Goal: Task Accomplishment & Management: Use online tool/utility

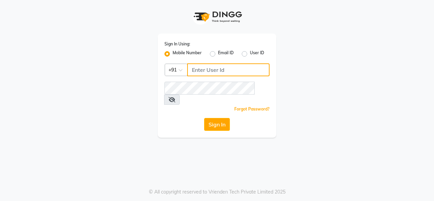
type input "9600257474"
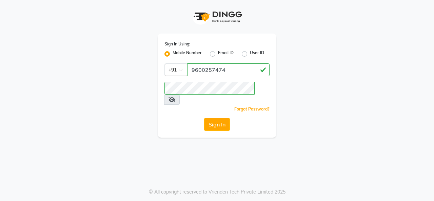
click at [220, 118] on button "Sign In" at bounding box center [217, 124] width 26 height 13
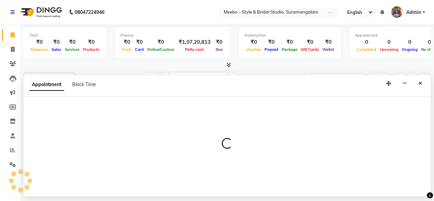
select select "21188"
select select "630"
select select "tentative"
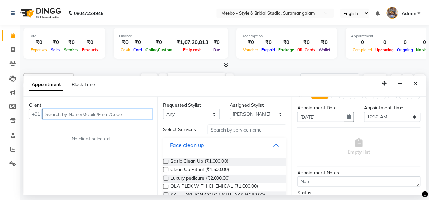
scroll to position [12, 0]
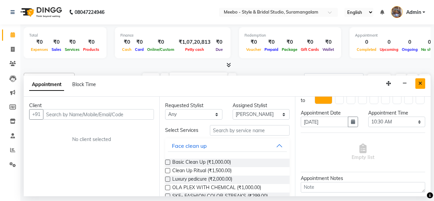
click at [418, 81] on button "Close" at bounding box center [420, 83] width 10 height 11
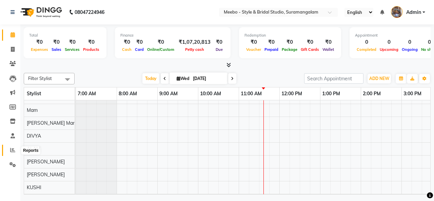
click at [16, 149] on span at bounding box center [13, 150] width 12 height 8
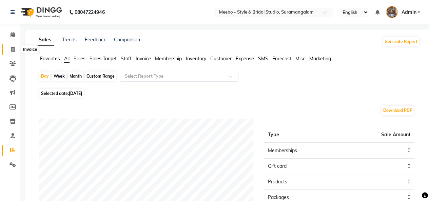
click at [14, 50] on icon at bounding box center [13, 49] width 4 height 5
select select "service"
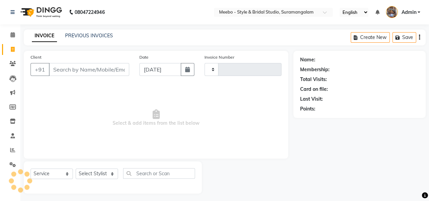
scroll to position [2, 0]
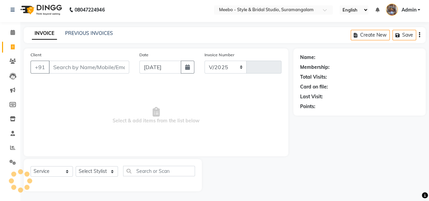
select select "12"
type input "5380"
click at [87, 35] on link "PREVIOUS INVOICES" at bounding box center [89, 33] width 48 height 6
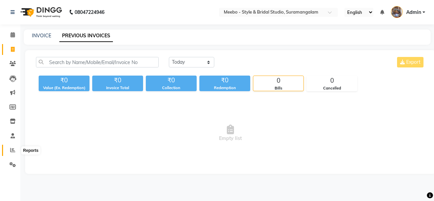
click at [14, 152] on icon at bounding box center [12, 149] width 5 height 5
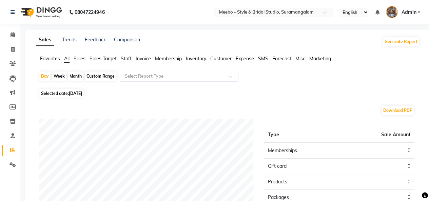
click at [127, 58] on span "Staff" at bounding box center [126, 59] width 11 height 6
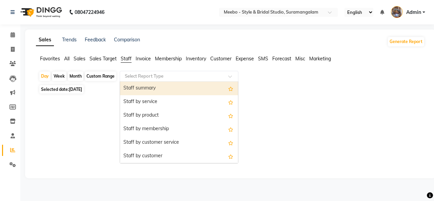
click at [133, 75] on input "text" at bounding box center [172, 76] width 98 height 7
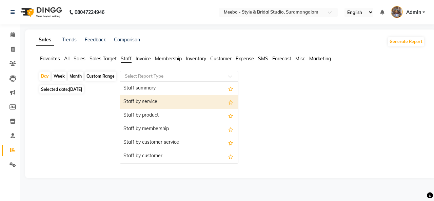
click at [136, 103] on div "Staff by service" at bounding box center [179, 102] width 118 height 14
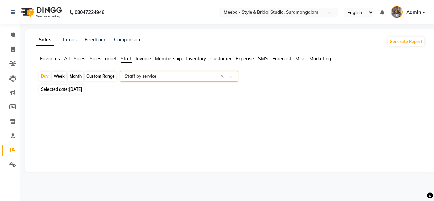
click at [82, 87] on span "[DATE]" at bounding box center [75, 89] width 13 height 5
select select "9"
select select "2025"
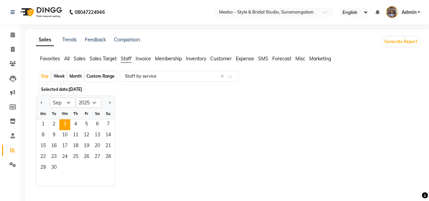
click at [96, 75] on div "Custom Range" at bounding box center [101, 75] width 32 height 9
select select "9"
select select "2025"
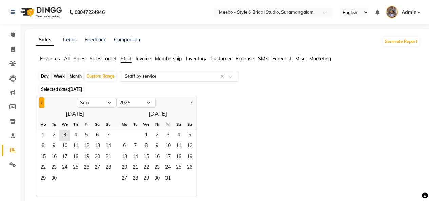
click at [43, 106] on button "Previous month" at bounding box center [41, 102] width 5 height 11
click at [141, 164] on span "20" at bounding box center [146, 168] width 11 height 11
select select "8"
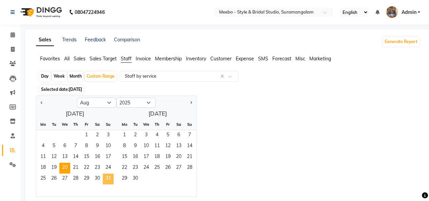
click at [104, 174] on span "31" at bounding box center [108, 178] width 11 height 11
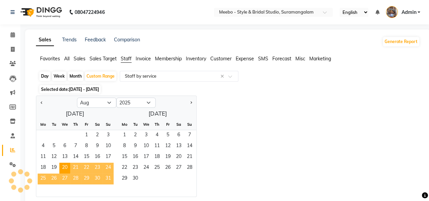
select select "full_report"
select select "csv"
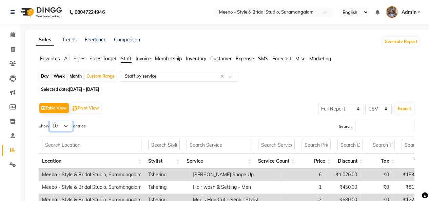
click at [69, 126] on select "10 25 50 100" at bounding box center [61, 126] width 24 height 11
select select "100"
click at [50, 121] on select "10 25 50 100" at bounding box center [61, 126] width 24 height 11
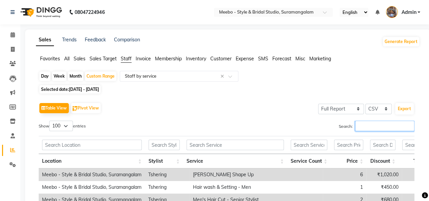
click at [361, 125] on input "Search:" at bounding box center [384, 126] width 59 height 11
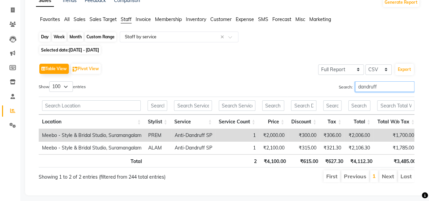
type input "dandruff"
click at [93, 38] on div "Custom Range" at bounding box center [101, 36] width 32 height 9
select select "8"
select select "2025"
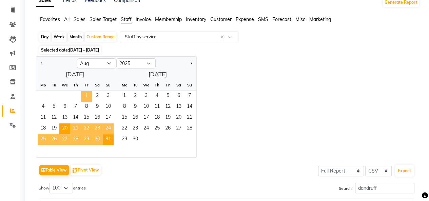
click at [85, 97] on span "1" at bounding box center [86, 96] width 11 height 11
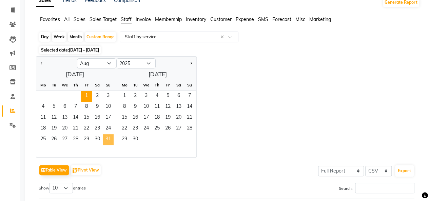
click at [110, 142] on span "31" at bounding box center [108, 139] width 11 height 11
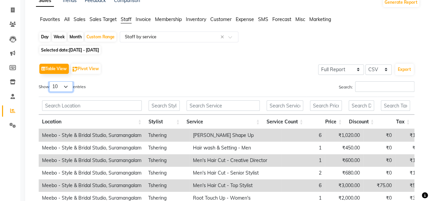
click at [64, 83] on select "10 25 50 100" at bounding box center [61, 86] width 24 height 11
select select "100"
click at [50, 81] on select "10 25 50 100" at bounding box center [61, 86] width 24 height 11
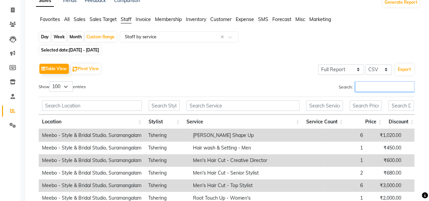
click at [359, 87] on input "Search:" at bounding box center [384, 86] width 59 height 11
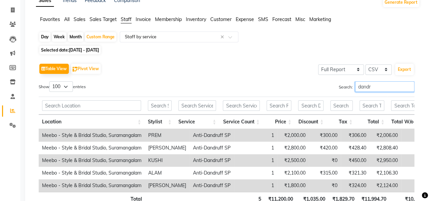
type input "dandru"
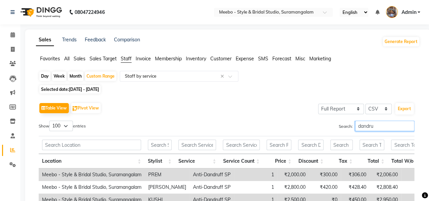
click at [408, 126] on input "dandru" at bounding box center [384, 126] width 59 height 11
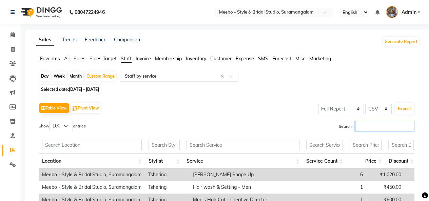
click at [408, 126] on input "Search:" at bounding box center [384, 126] width 59 height 11
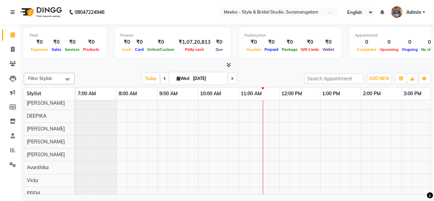
scroll to position [179, 0]
